Goal: Information Seeking & Learning: Learn about a topic

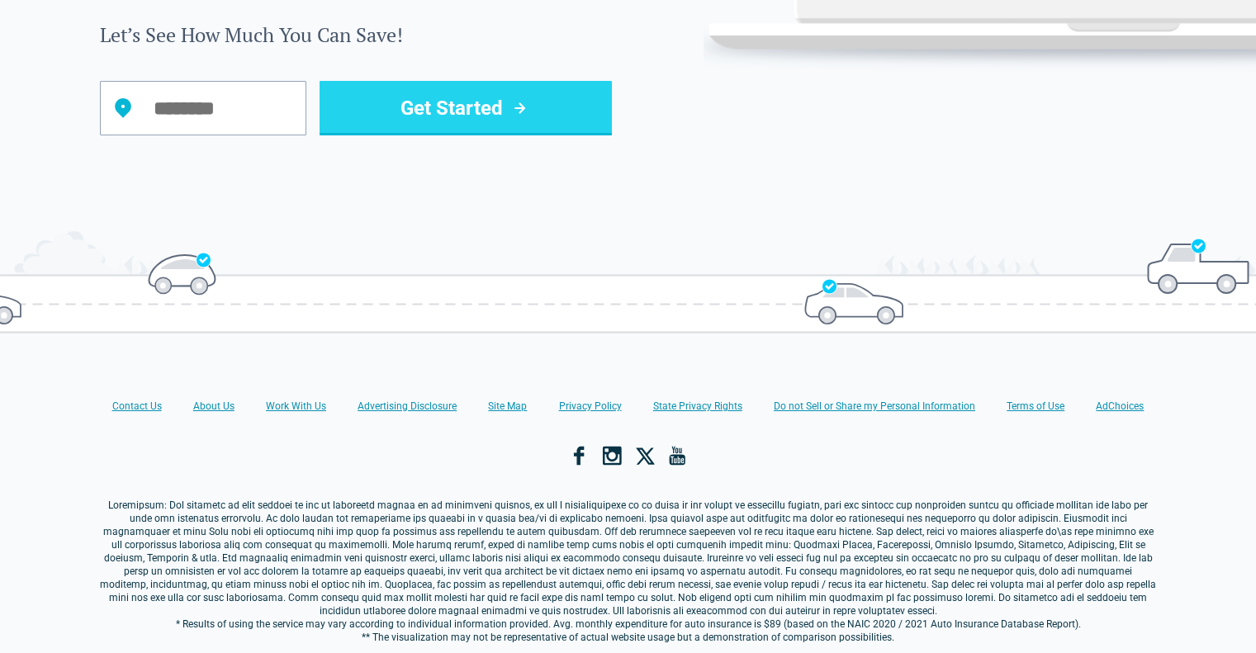
scroll to position [1934, 0]
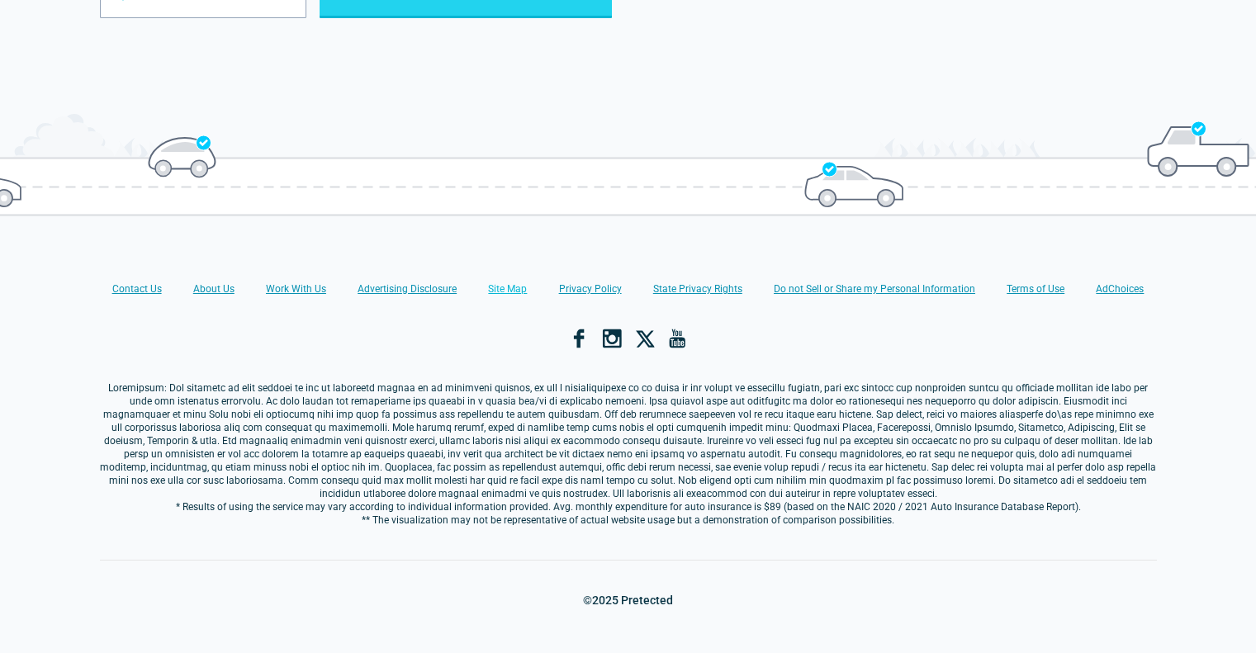
click at [509, 282] on link "Site Map" at bounding box center [507, 288] width 39 height 13
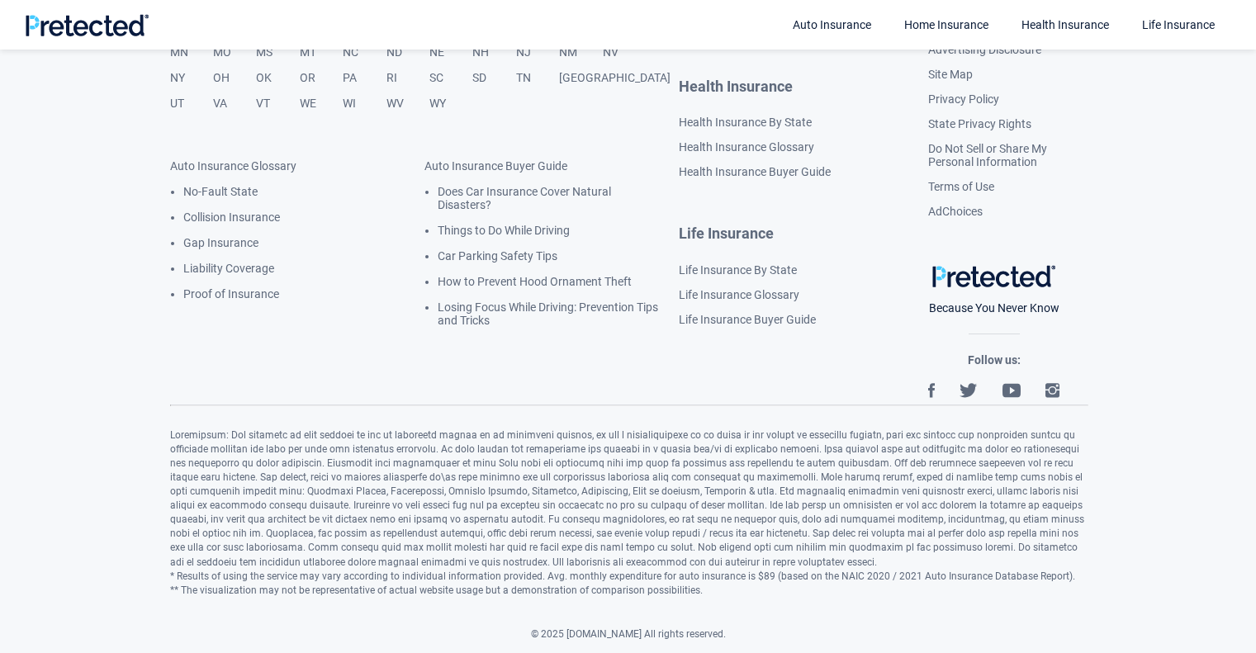
scroll to position [704, 0]
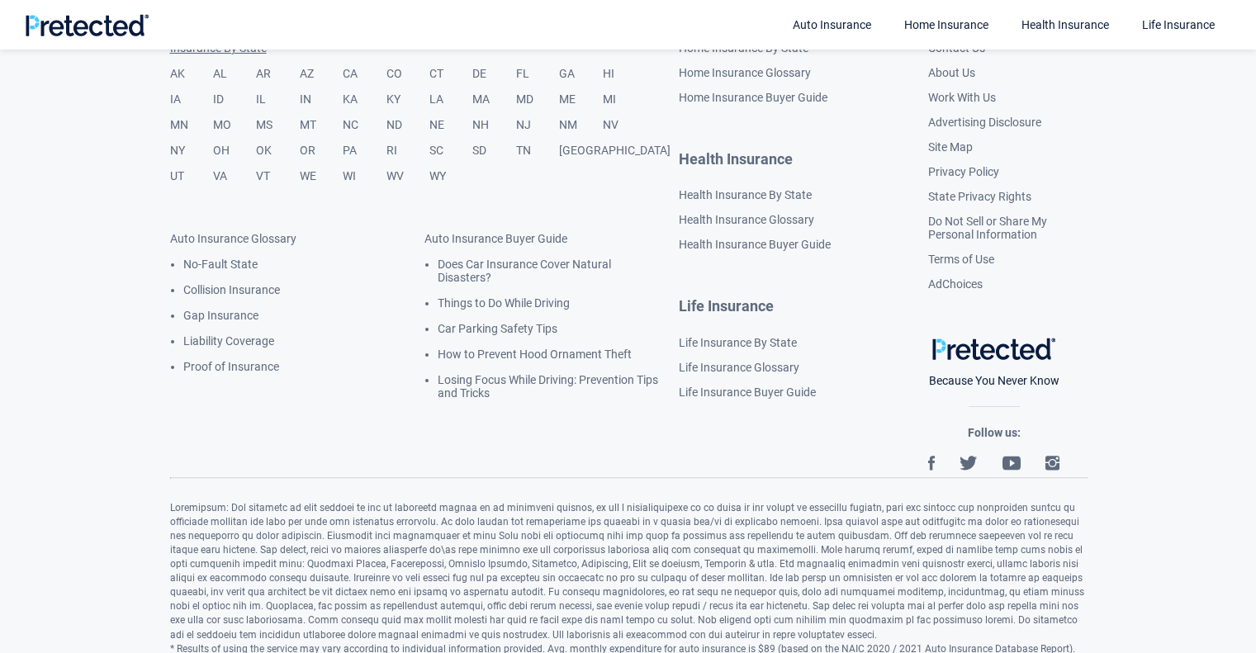
click at [378, 59] on link "Insurance By State" at bounding box center [424, 54] width 509 height 26
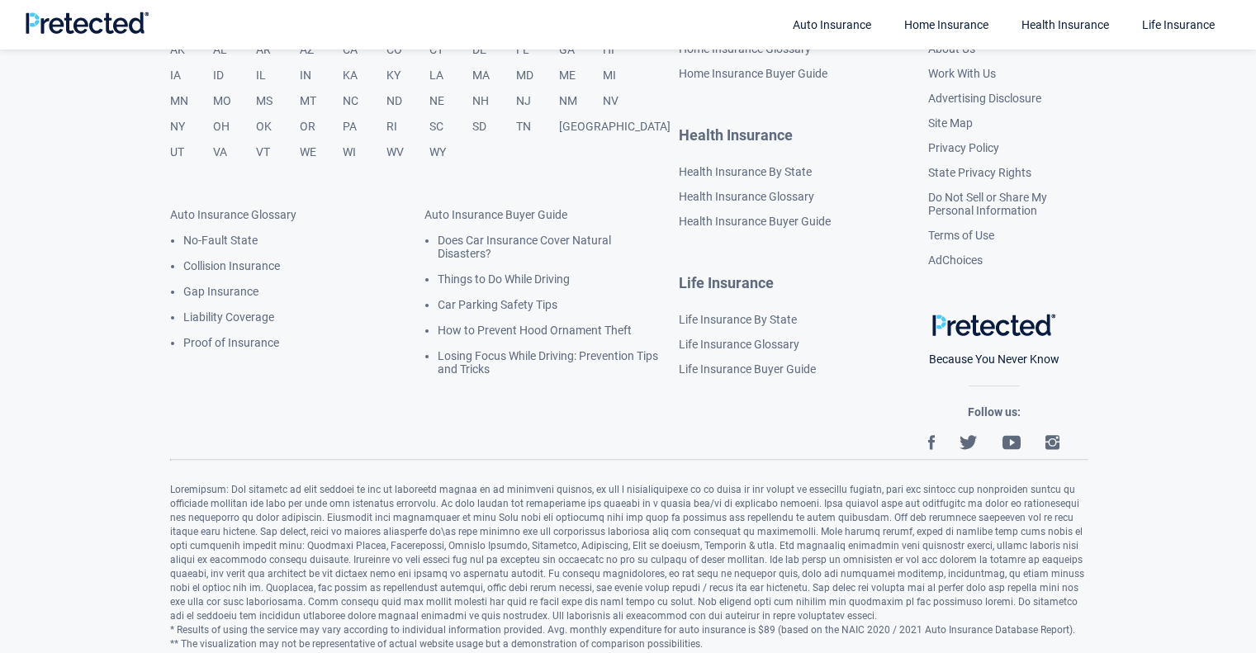
scroll to position [2377, 0]
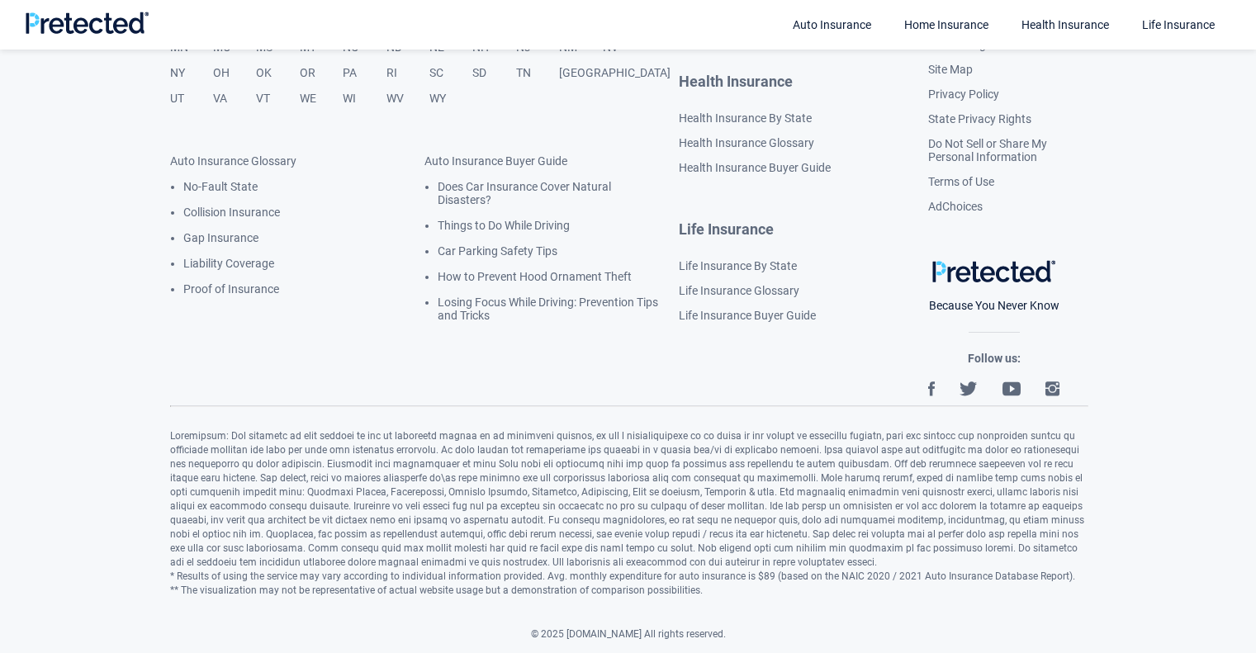
click at [576, 43] on div "Auto Insurance Home Insurance Health Insurance Life Insurance" at bounding box center [628, 25] width 1206 height 50
click at [580, 47] on div "Auto Insurance Home Insurance Health Insurance Life Insurance" at bounding box center [628, 25] width 1206 height 50
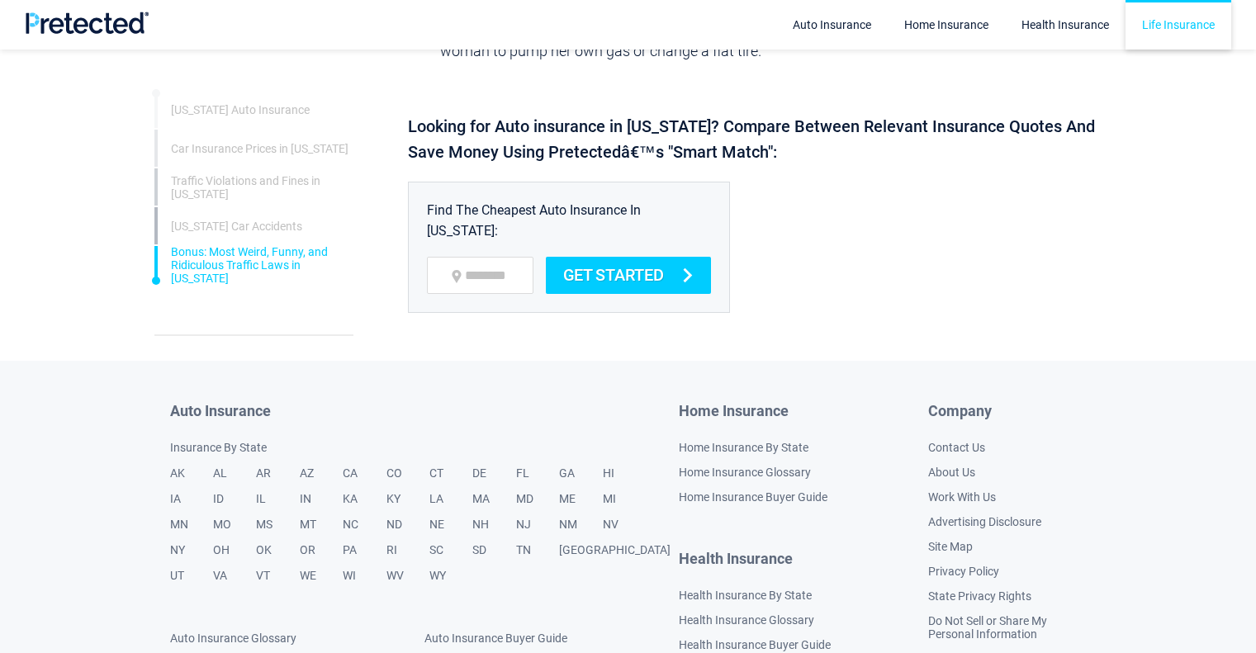
scroll to position [4241, 0]
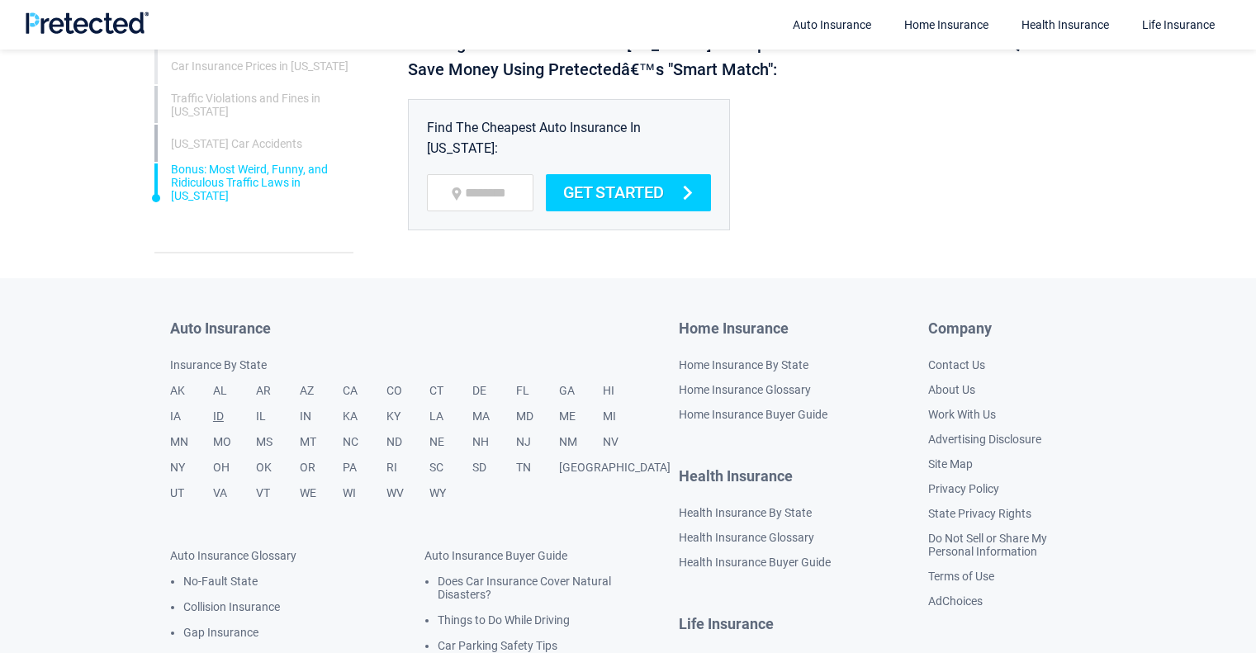
click at [234, 410] on link "ID" at bounding box center [234, 423] width 43 height 26
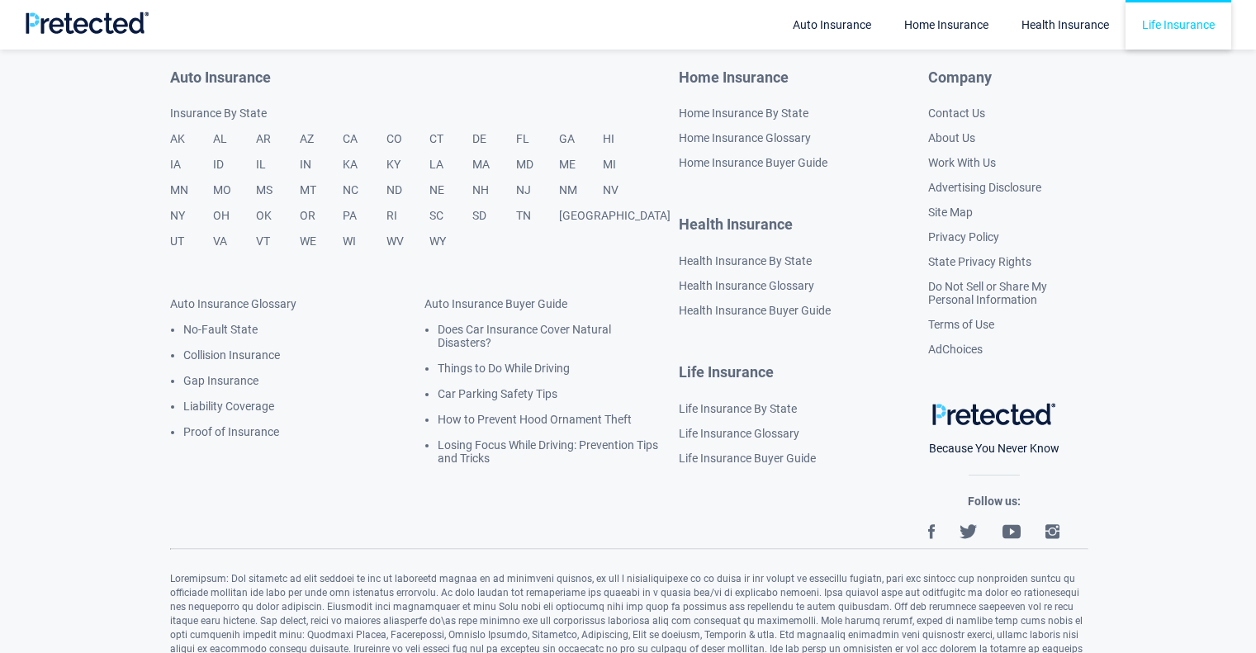
scroll to position [4403, 0]
